Goal: Transaction & Acquisition: Download file/media

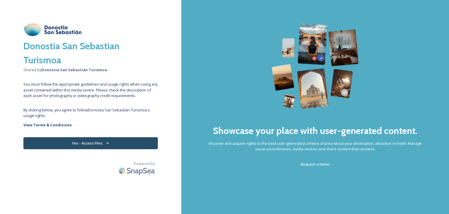
click at [98, 142] on button "Yes - Access Files" at bounding box center [90, 143] width 135 height 12
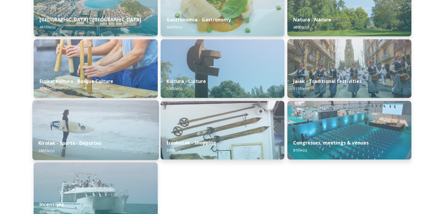
scroll to position [117, 0]
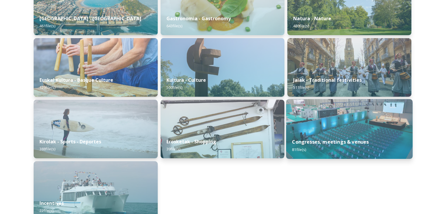
click at [379, 125] on img at bounding box center [349, 129] width 126 height 60
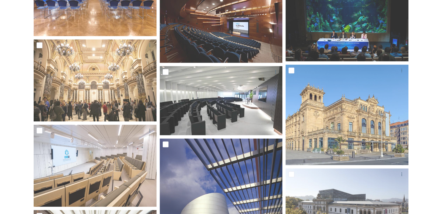
scroll to position [848, 0]
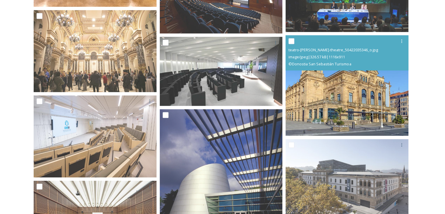
click at [371, 102] on img at bounding box center [347, 85] width 123 height 100
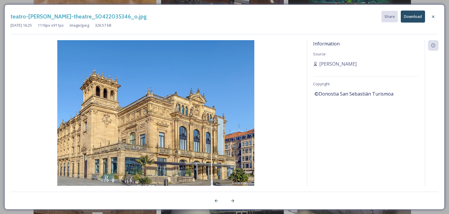
click at [415, 16] on button "Download" at bounding box center [413, 17] width 24 height 12
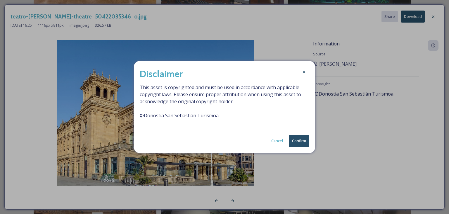
click at [300, 140] on button "Confirm" at bounding box center [299, 141] width 20 height 12
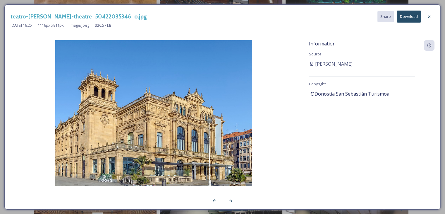
click at [429, 15] on icon at bounding box center [429, 16] width 5 height 5
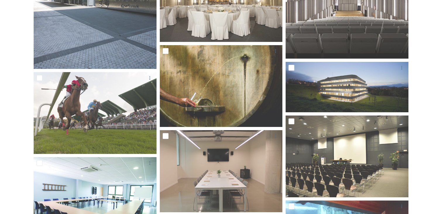
scroll to position [2059, 0]
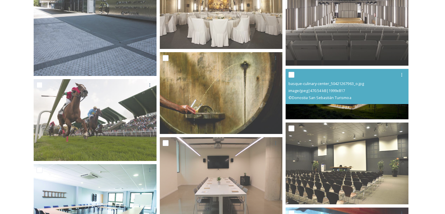
click at [373, 92] on div "image/jpeg | 470.54 kB | 1999 x 817" at bounding box center [347, 90] width 118 height 7
click at [376, 107] on img at bounding box center [347, 94] width 123 height 50
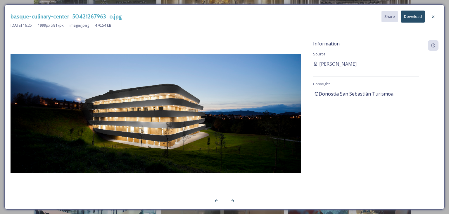
click at [414, 19] on button "Download" at bounding box center [413, 17] width 24 height 12
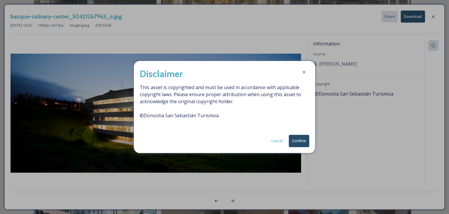
click at [304, 139] on button "Confirm" at bounding box center [299, 141] width 20 height 12
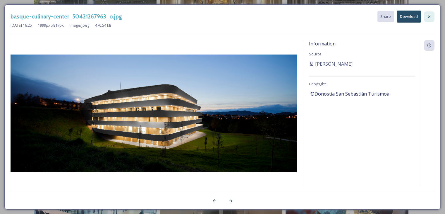
click at [430, 19] on div at bounding box center [429, 16] width 11 height 11
